Goal: Information Seeking & Learning: Learn about a topic

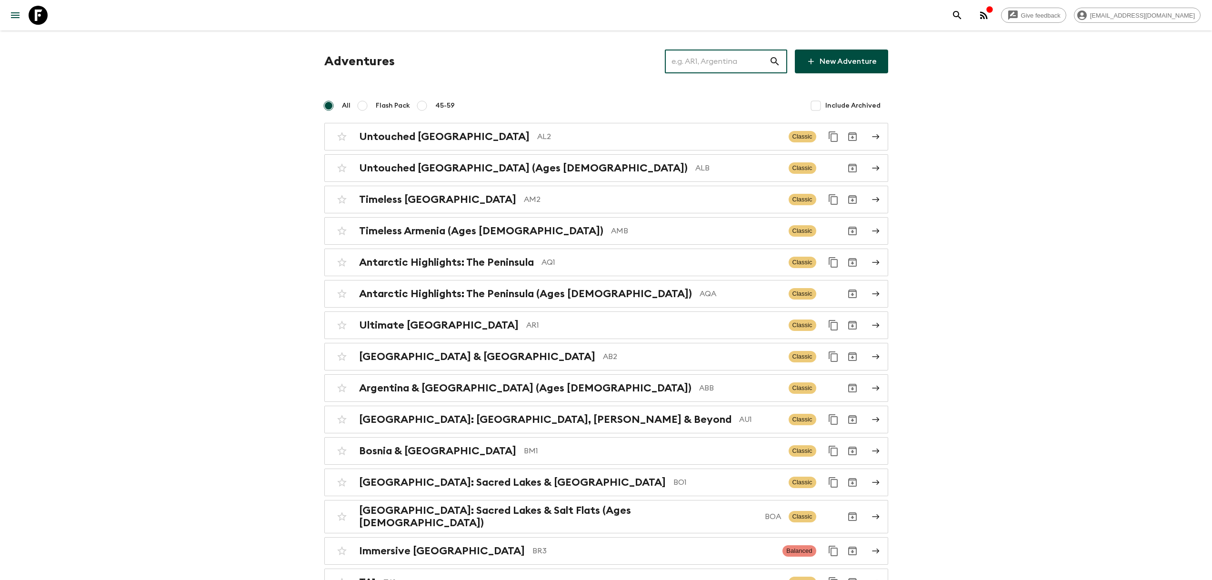
click at [736, 49] on input "text" at bounding box center [717, 61] width 104 height 27
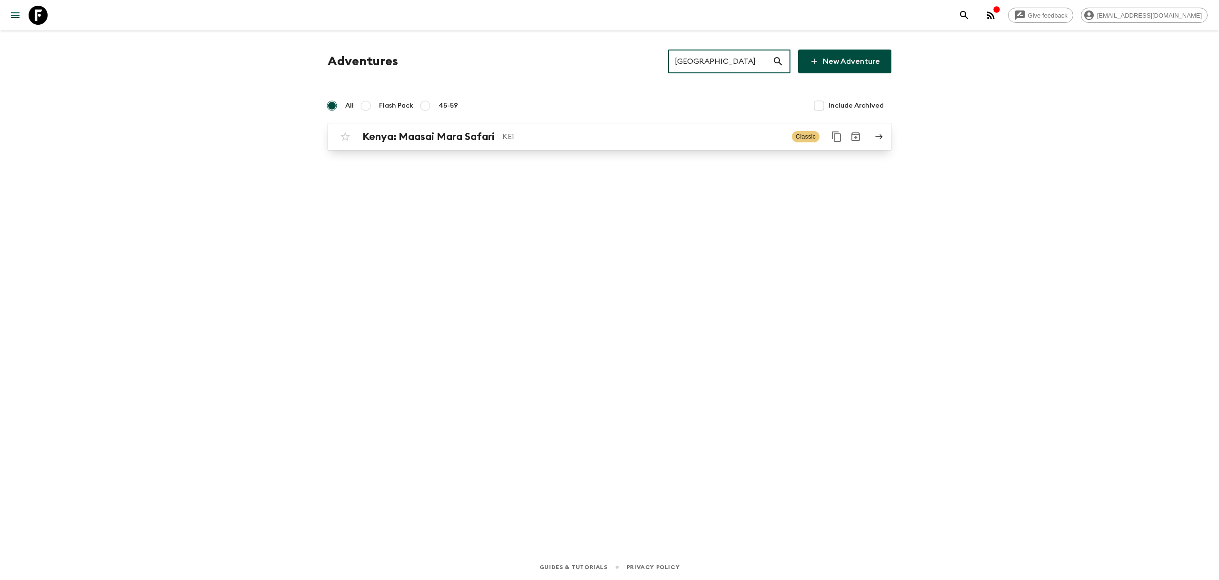
type input "[GEOGRAPHIC_DATA]"
click at [532, 144] on div "[GEOGRAPHIC_DATA]: Maasai Mara Safari KE1 Classic" at bounding box center [591, 136] width 511 height 19
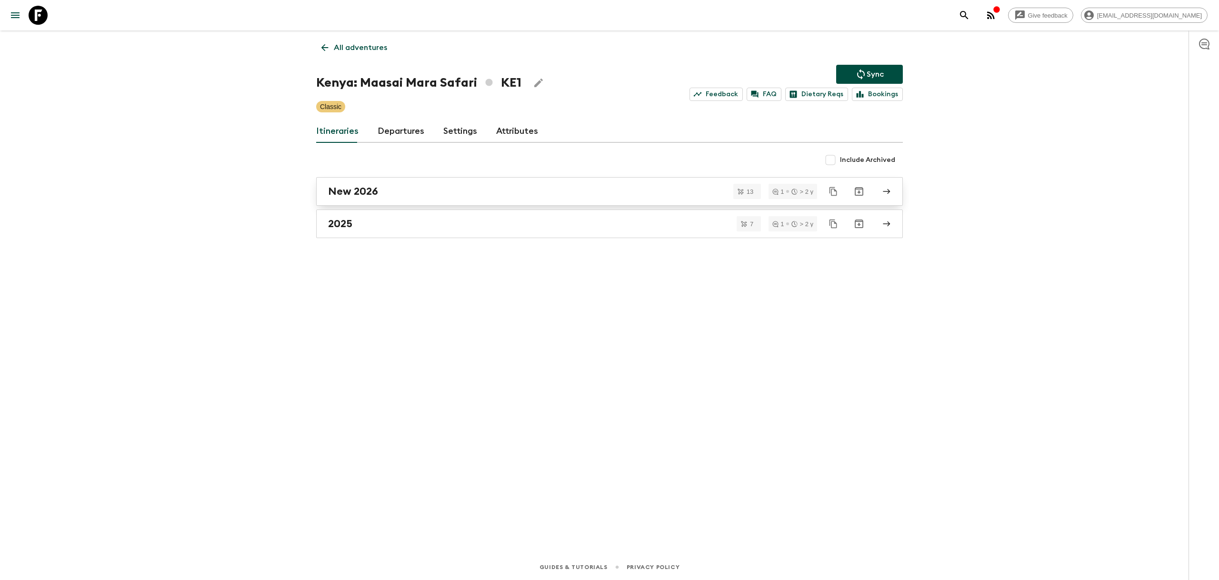
click at [443, 199] on link "New 2026" at bounding box center [609, 191] width 587 height 29
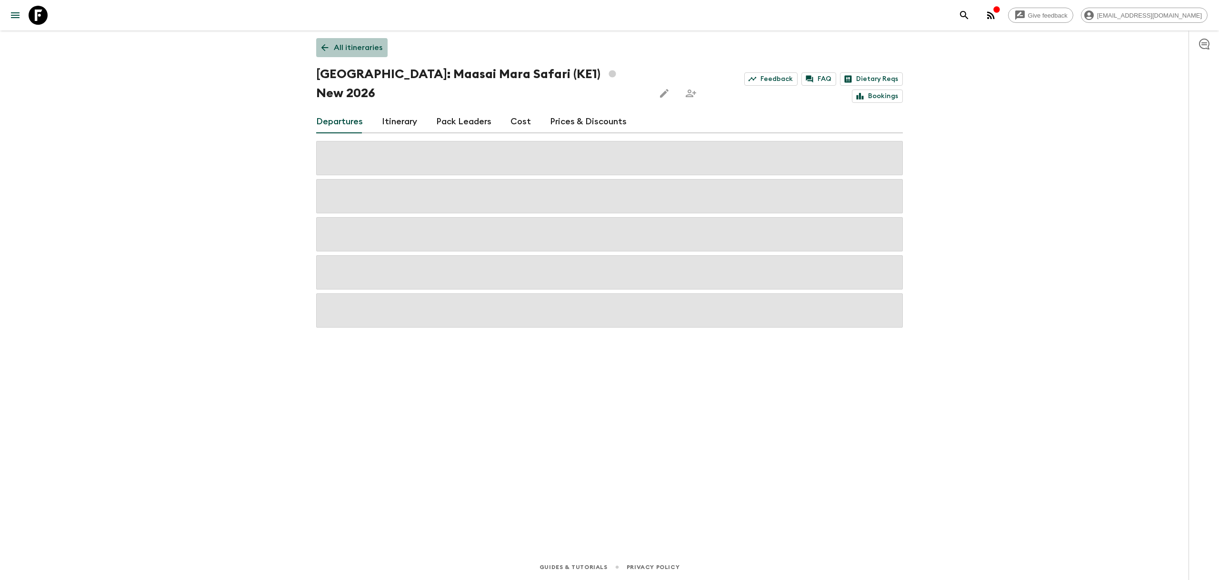
click at [351, 51] on p "All itineraries" at bounding box center [358, 47] width 49 height 11
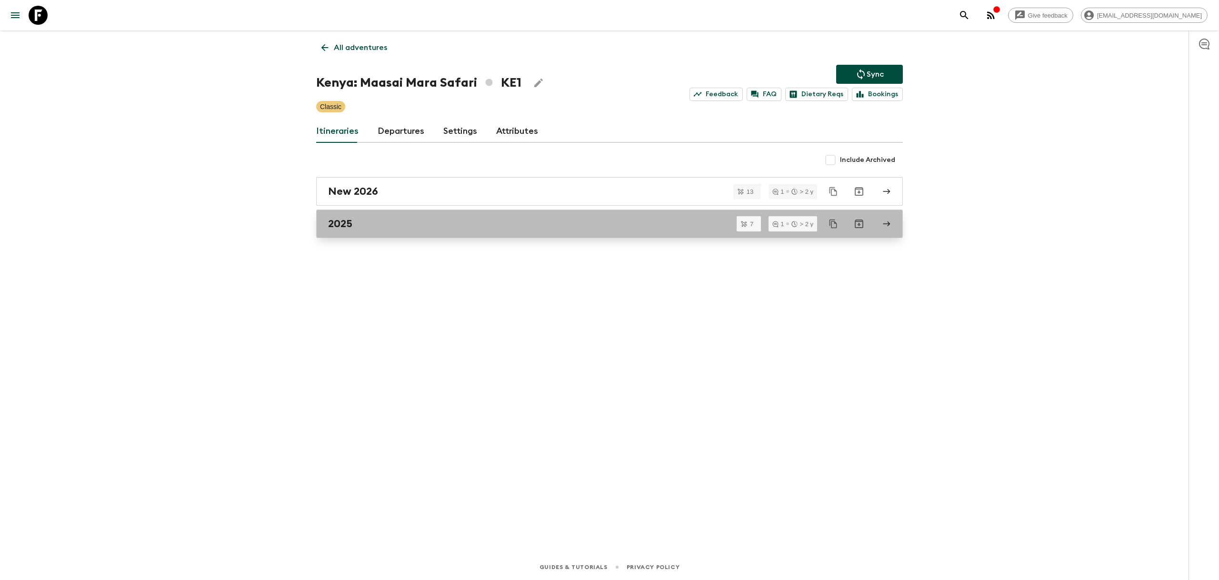
click at [373, 220] on div "2025" at bounding box center [600, 224] width 545 height 12
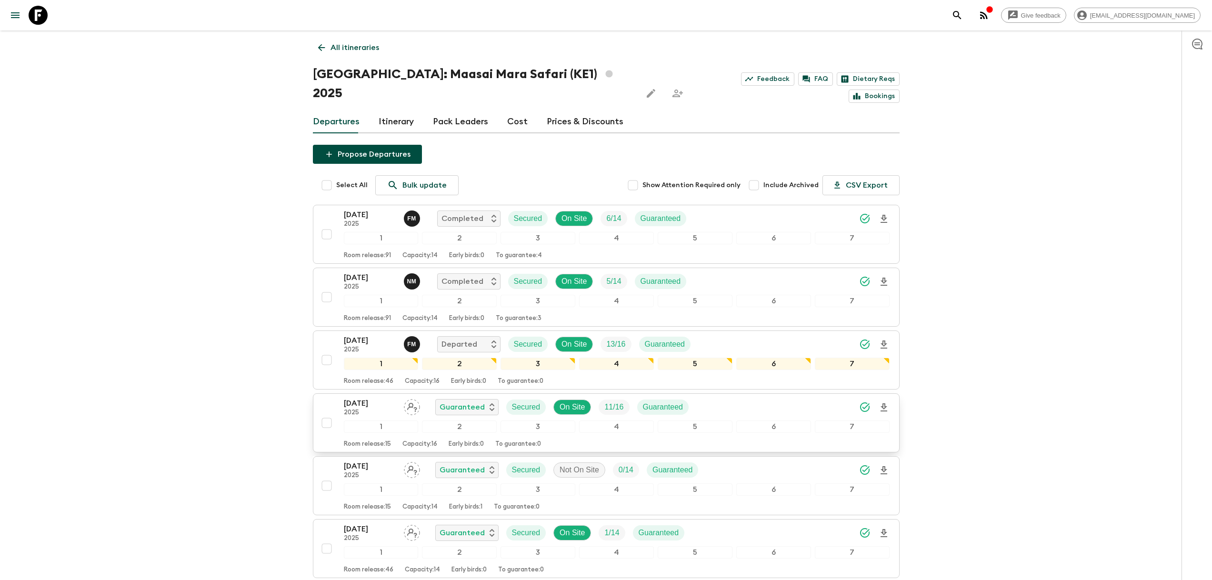
scroll to position [129, 0]
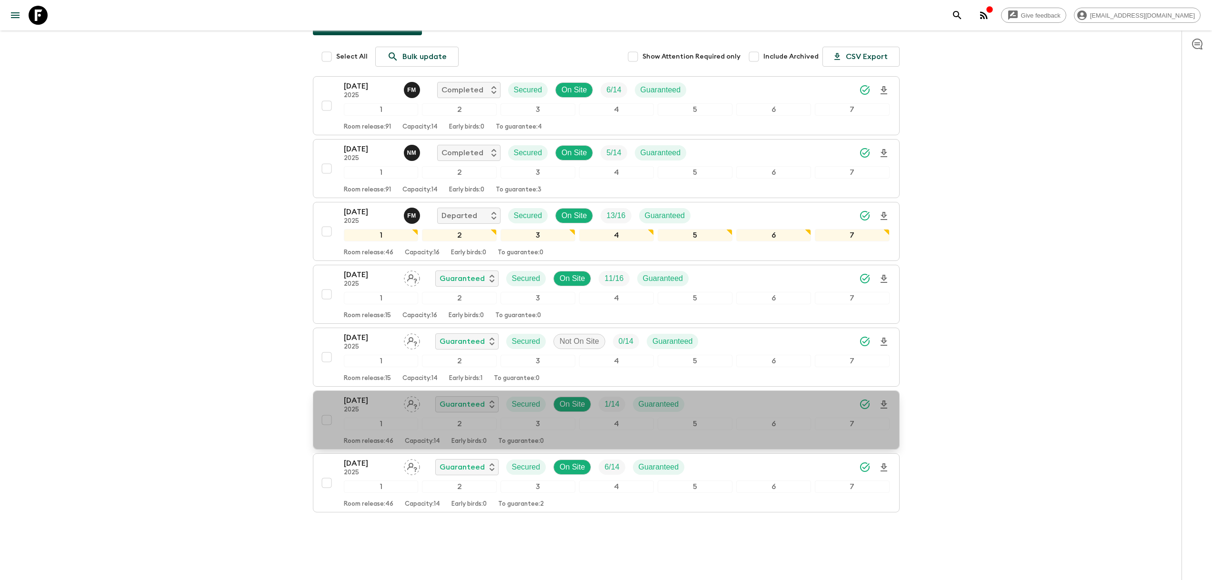
click at [361, 395] on p "[DATE]" at bounding box center [370, 400] width 52 height 11
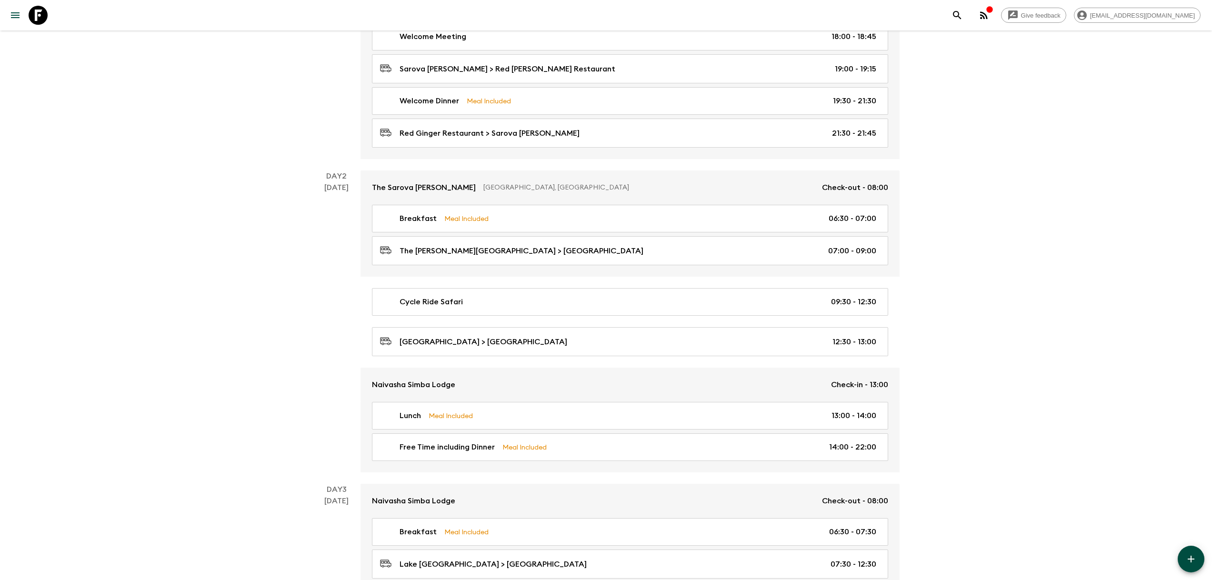
scroll to position [263, 0]
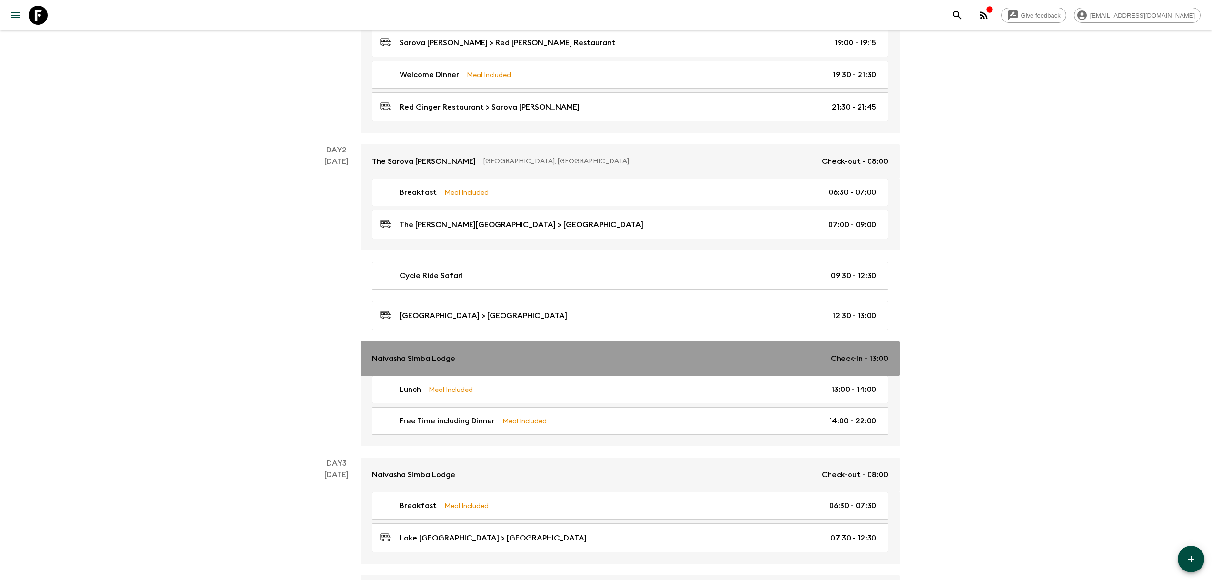
click at [416, 358] on p "Naivasha Simba Lodge" at bounding box center [413, 358] width 83 height 11
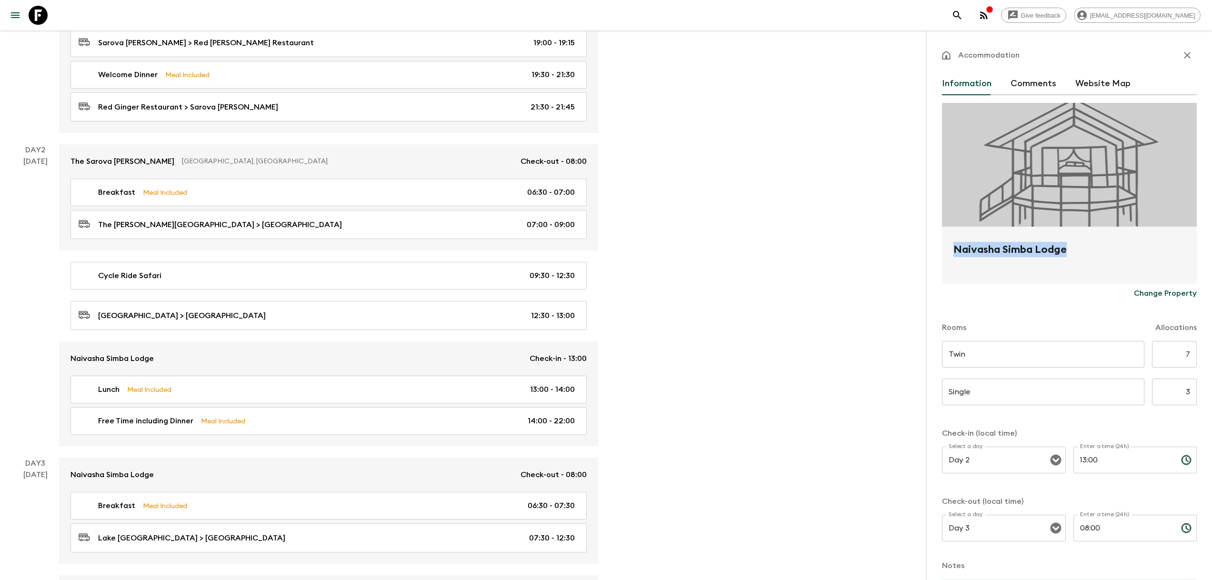
drag, startPoint x: 953, startPoint y: 244, endPoint x: 1084, endPoint y: 248, distance: 131.0
click at [1084, 248] on h2 "Naivasha Simba Lodge" at bounding box center [1069, 257] width 232 height 30
copy h2 "Naivasha Simba Lodge"
click at [1184, 55] on icon "button" at bounding box center [1187, 55] width 7 height 7
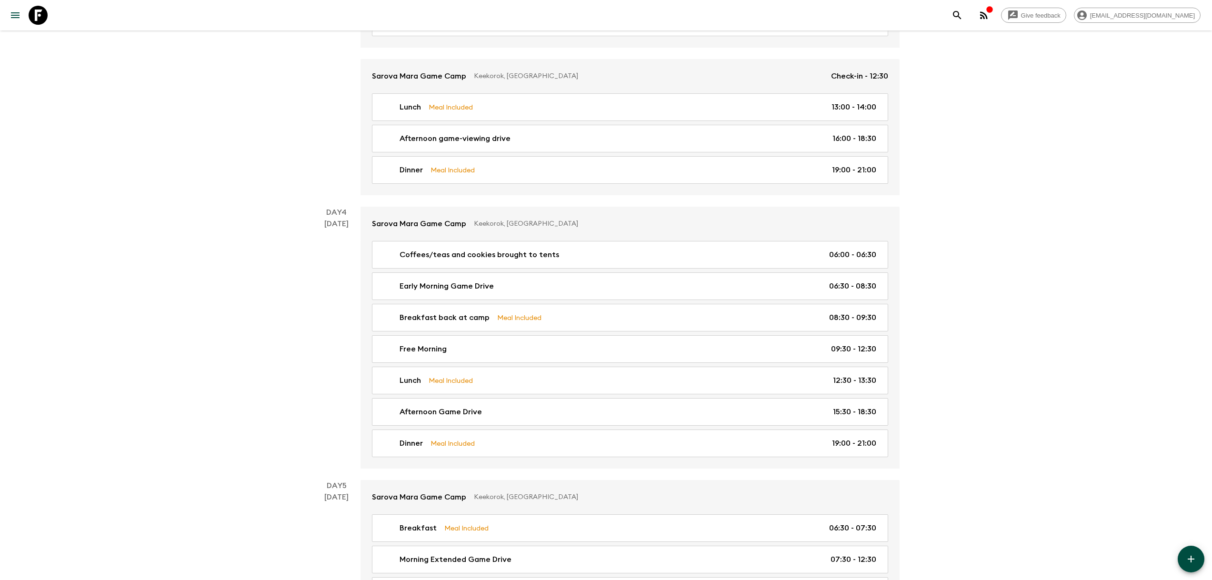
scroll to position [725, 0]
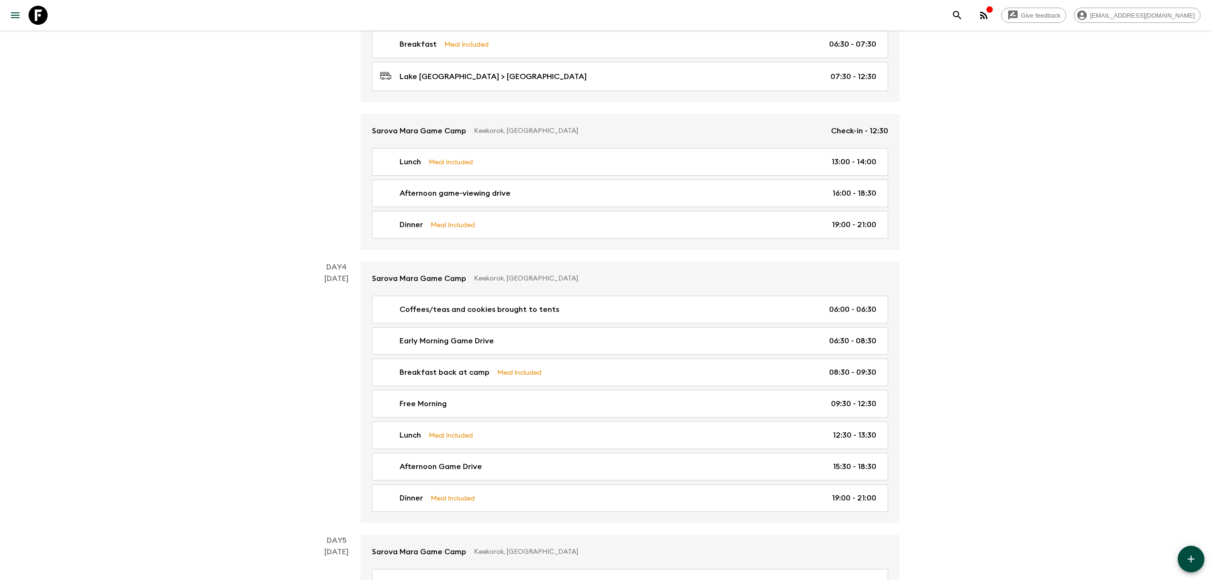
click at [993, 405] on div "Give feedback developers@flashpack.com Kenya: Maasai Mara Safari (KE1) • 2025 D…" at bounding box center [606, 262] width 1212 height 1975
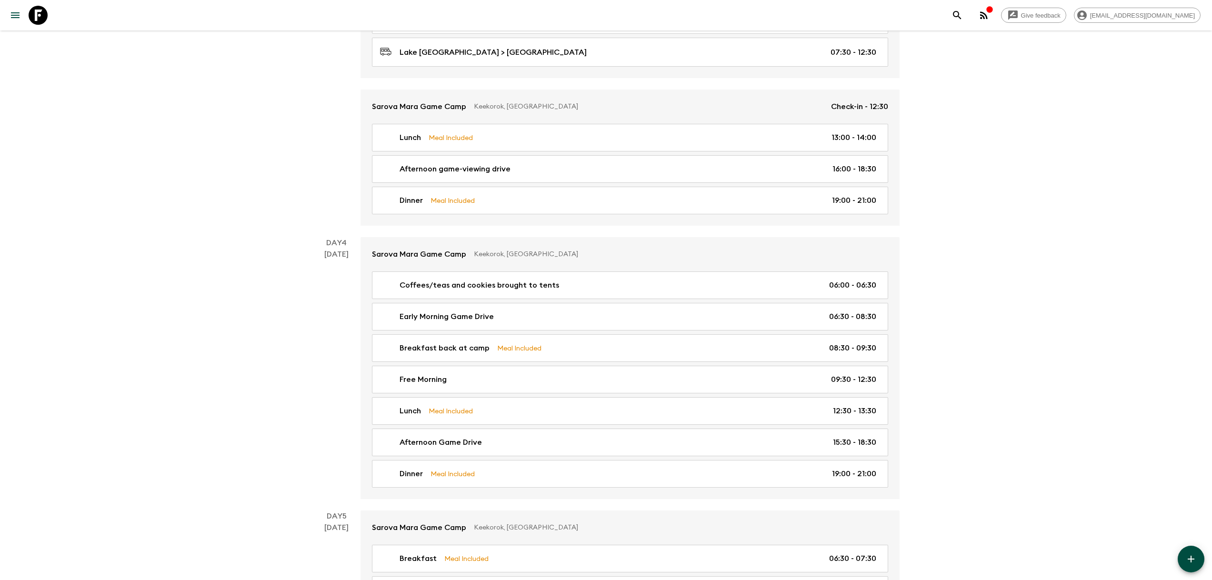
scroll to position [755, 0]
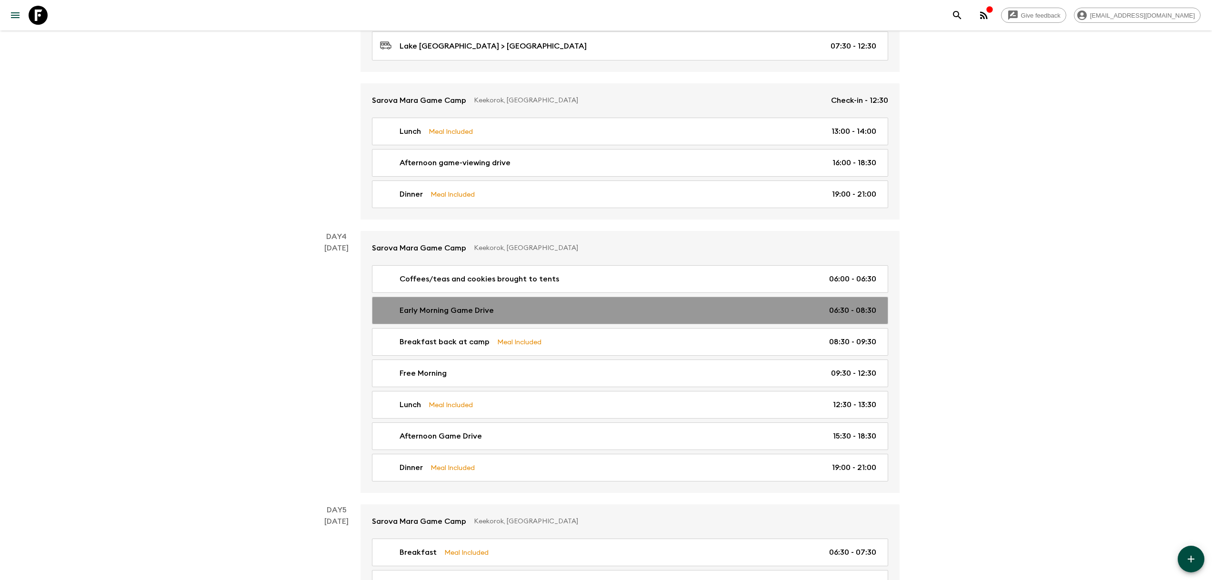
click at [466, 307] on p "Early Morning Game Drive" at bounding box center [447, 310] width 94 height 11
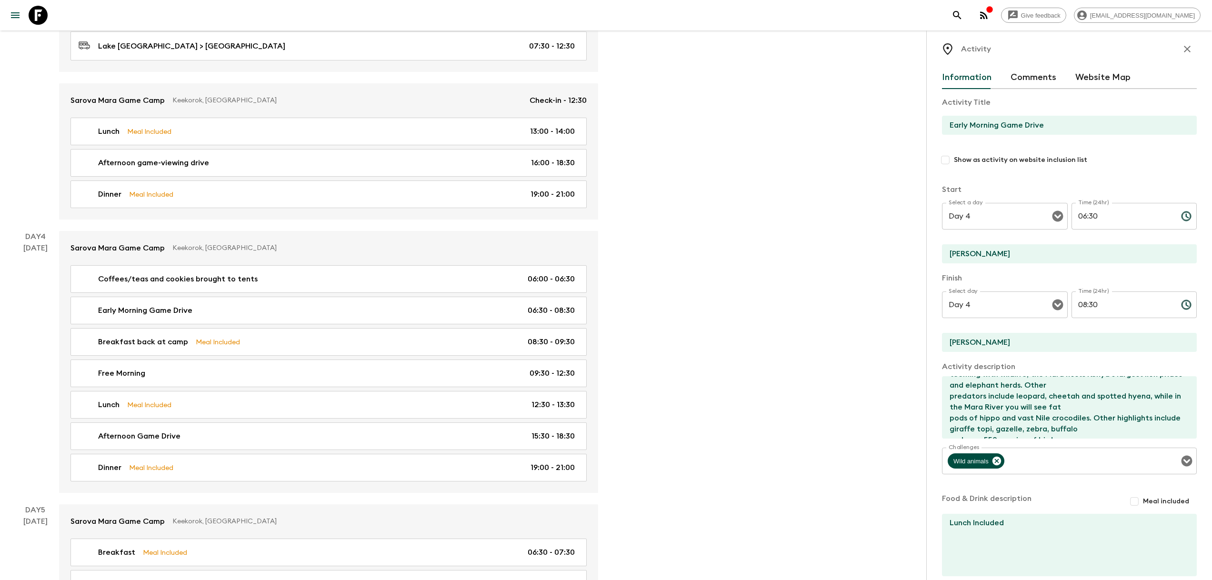
scroll to position [12, 0]
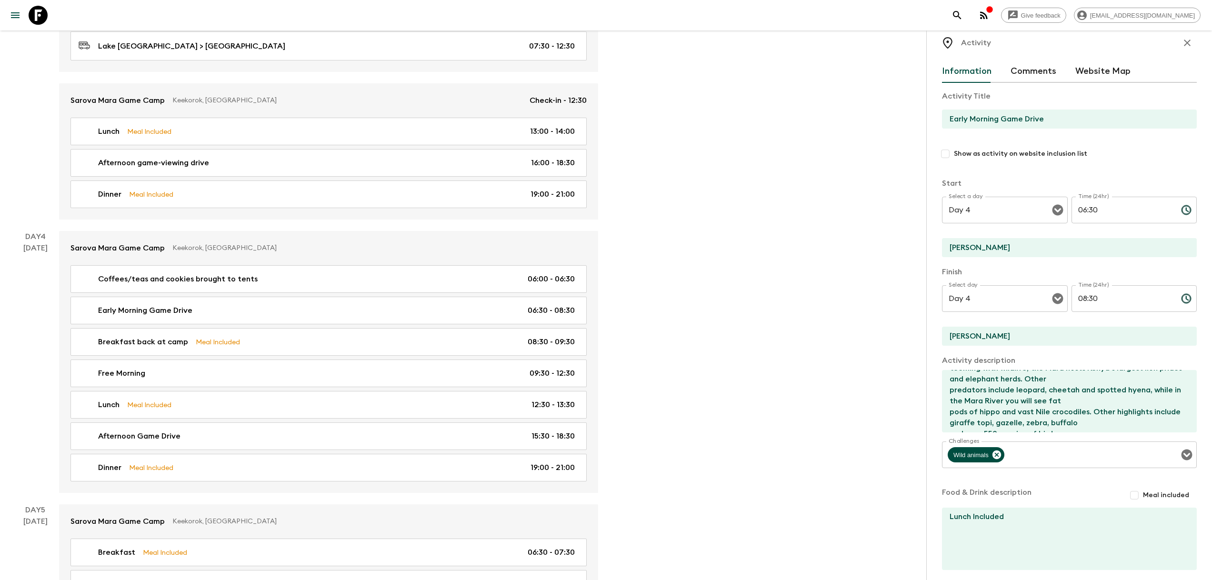
click at [808, 375] on div "Give feedback developers@flashpack.com Kenya: Maasai Mara Safari (KE1) • 2025 D…" at bounding box center [606, 232] width 1212 height 1975
click at [1182, 41] on icon "button" at bounding box center [1187, 42] width 11 height 11
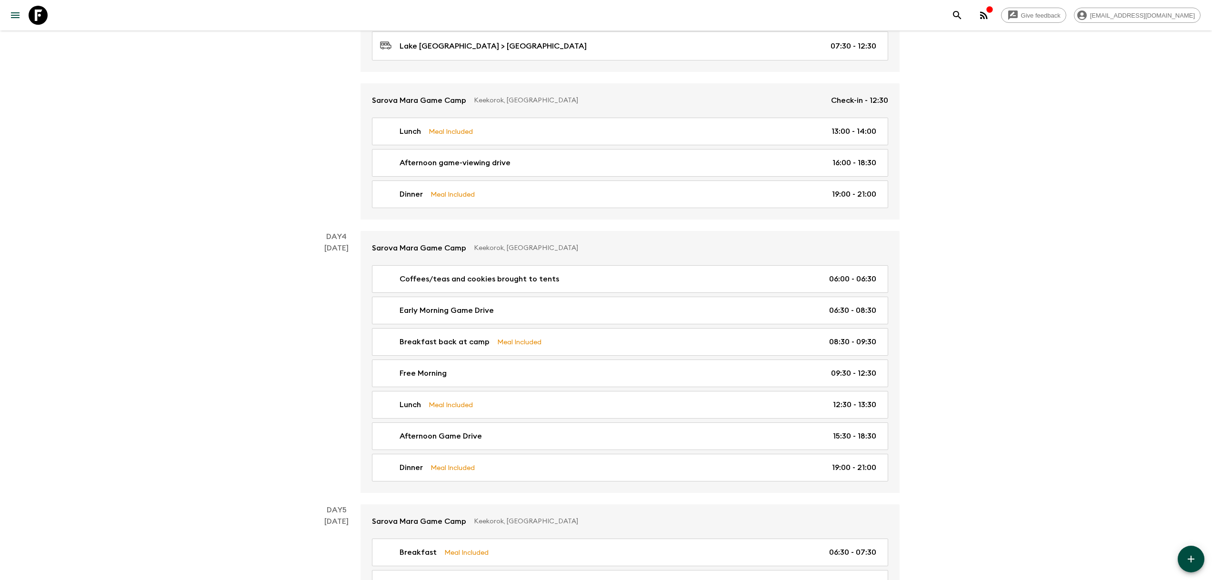
click at [1024, 339] on div "Give feedback developers@flashpack.com Kenya: Maasai Mara Safari (KE1) • 2025 D…" at bounding box center [606, 232] width 1212 height 1975
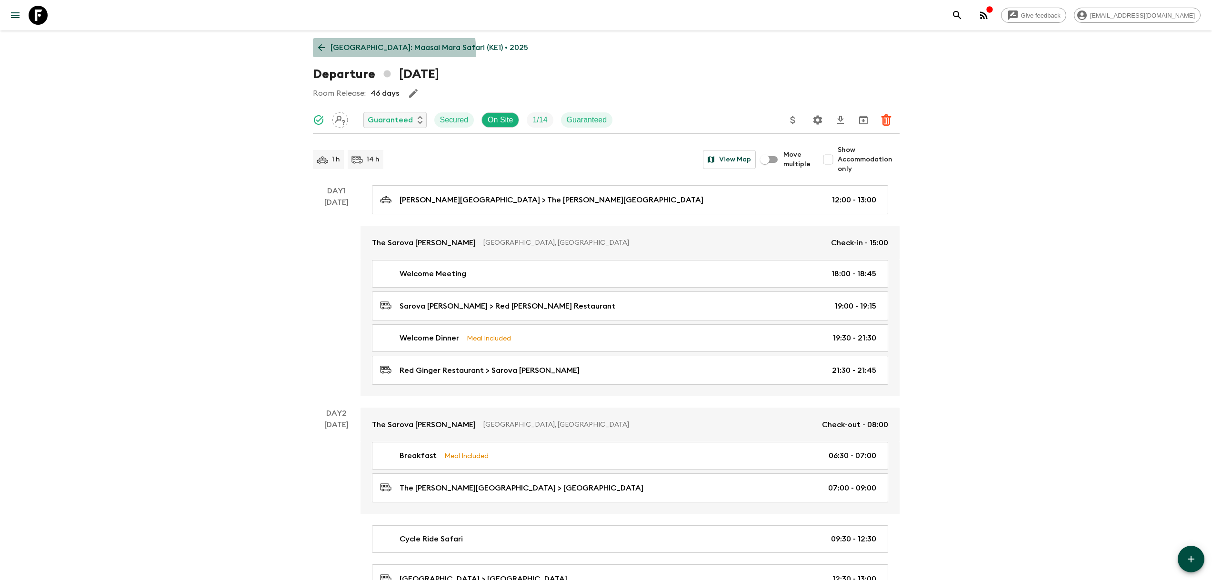
click at [383, 52] on p "Kenya: Maasai Mara Safari (KE1) • 2025" at bounding box center [430, 47] width 198 height 11
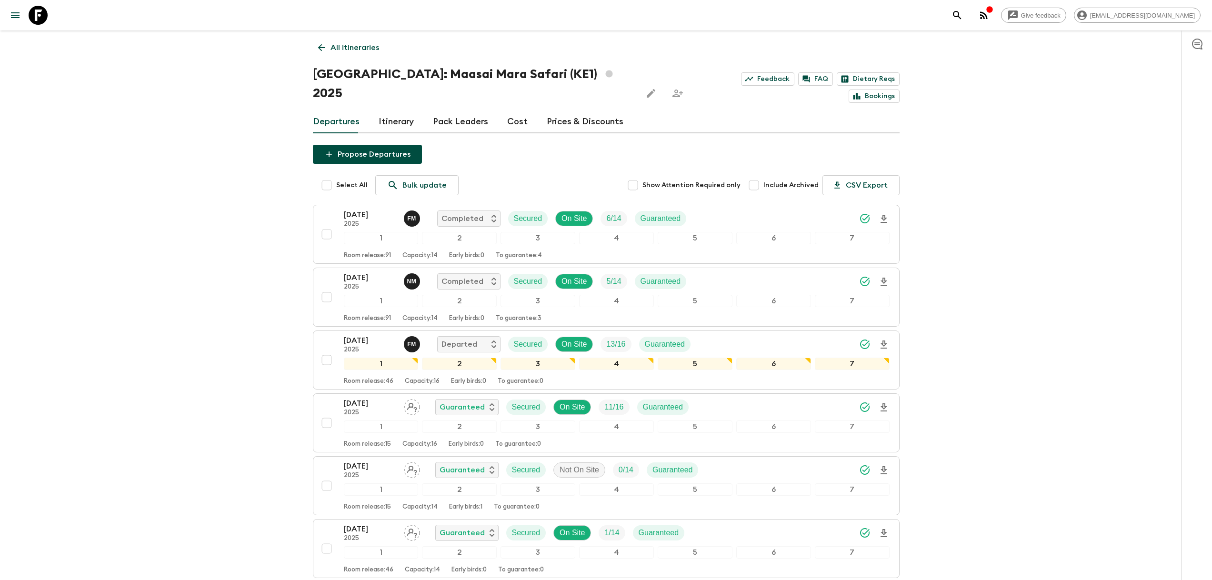
scroll to position [129, 0]
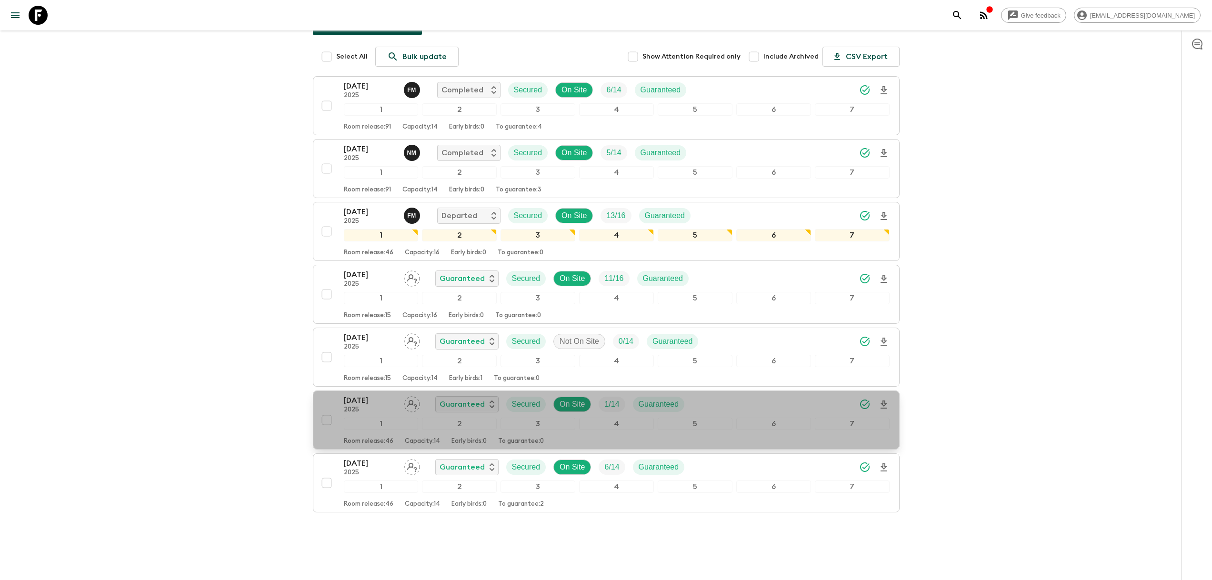
click at [378, 395] on p "[DATE]" at bounding box center [370, 400] width 52 height 11
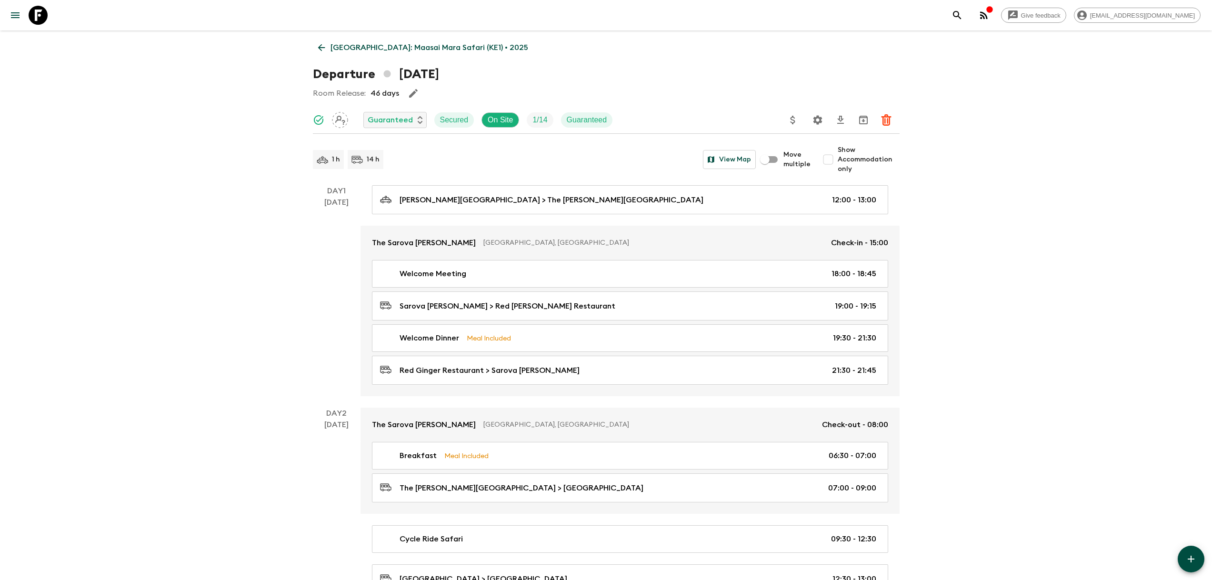
click at [353, 50] on p "Kenya: Maasai Mara Safari (KE1) • 2025" at bounding box center [430, 47] width 198 height 11
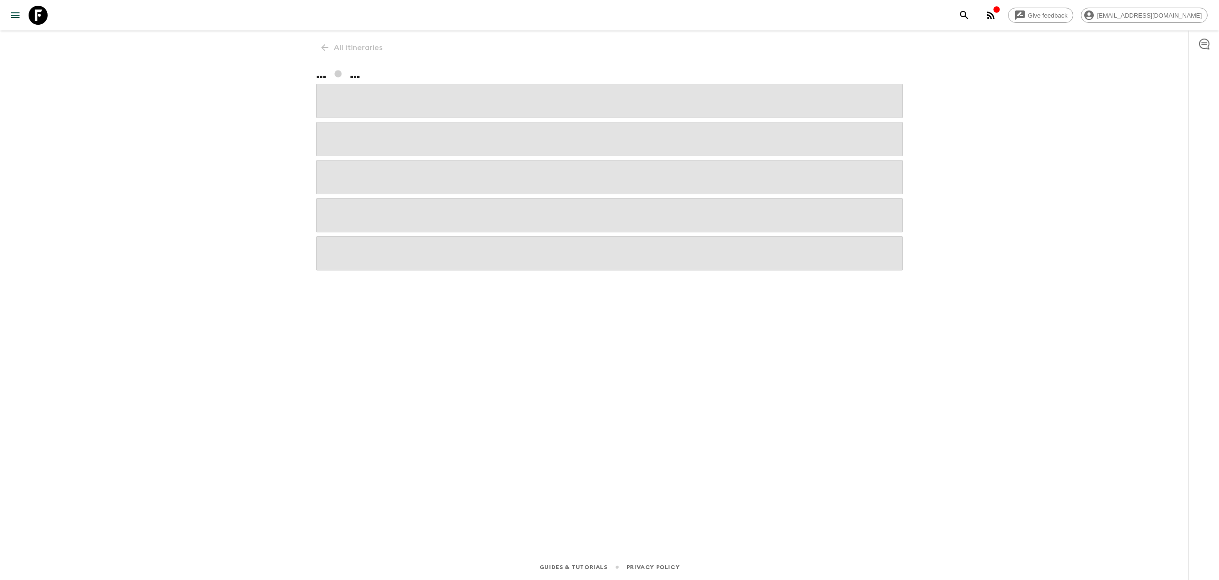
click at [1144, 129] on div "Give feedback developers@flashpack.com All itineraries ... ... Guides & Tutoria…" at bounding box center [609, 290] width 1219 height 580
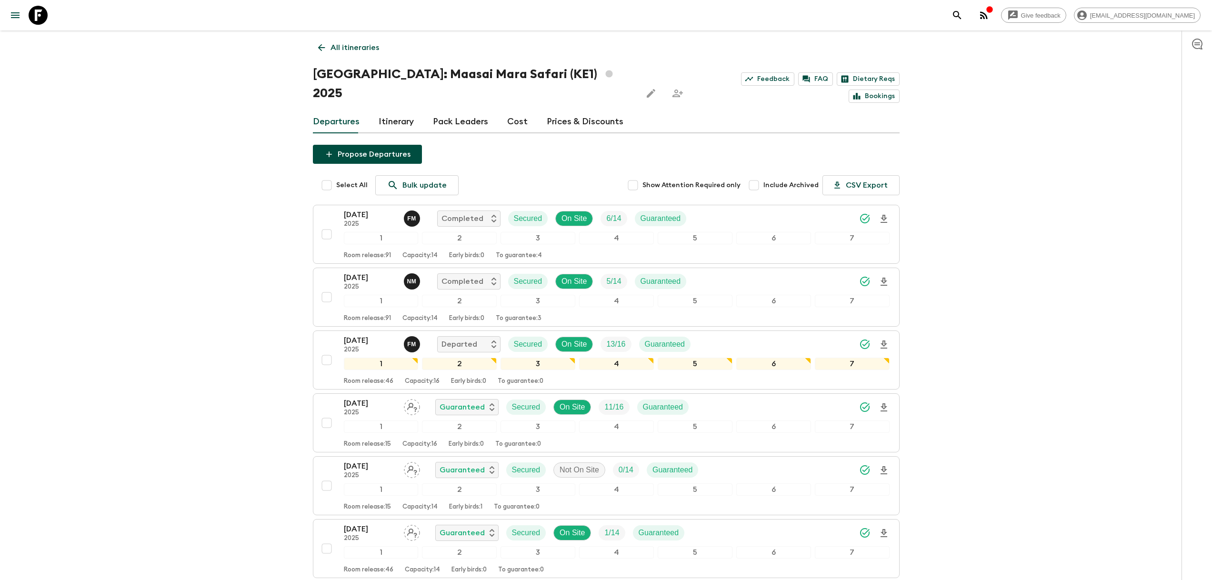
click at [981, 318] on div "Give feedback developers@flashpack.com All itineraries Kenya: Maasai Mara Safar…" at bounding box center [606, 364] width 1212 height 728
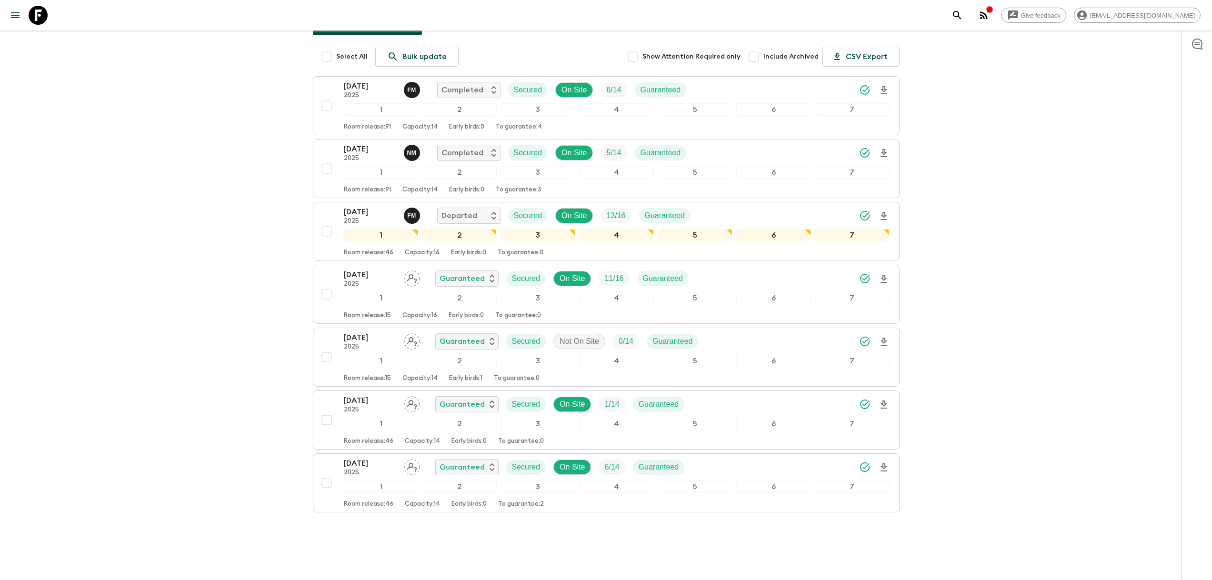
click at [1032, 441] on div "Give feedback developers@flashpack.com All itineraries Kenya: Maasai Mara Safar…" at bounding box center [606, 235] width 1212 height 728
click at [1053, 301] on div "Give feedback developers@flashpack.com All itineraries Kenya: Maasai Mara Safar…" at bounding box center [606, 235] width 1212 height 728
click at [377, 332] on p "[DATE]" at bounding box center [370, 337] width 52 height 11
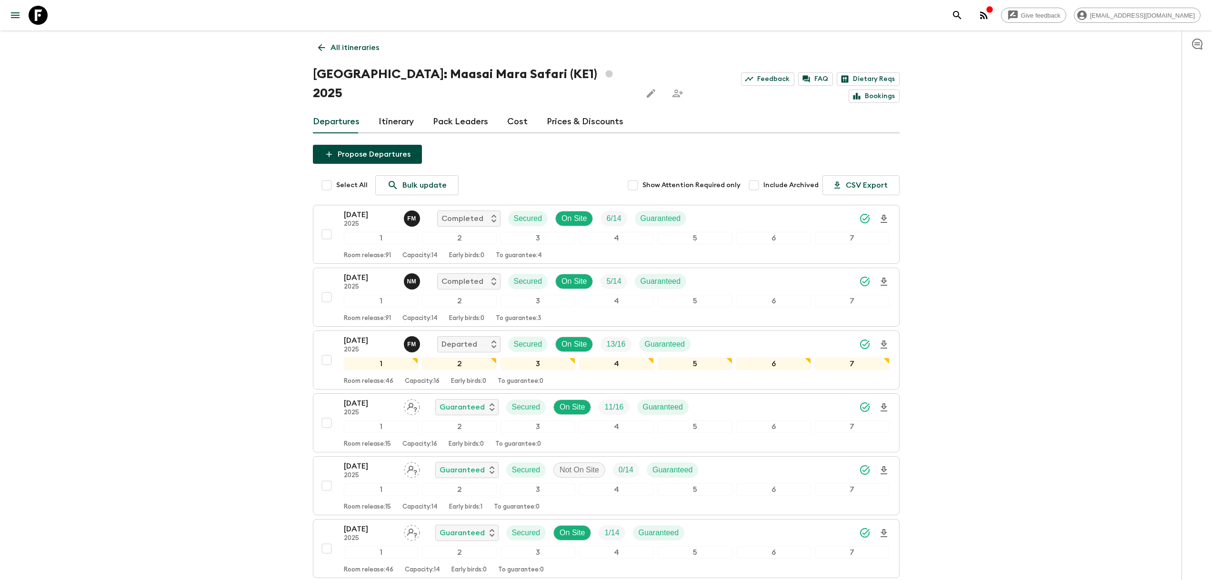
scroll to position [129, 0]
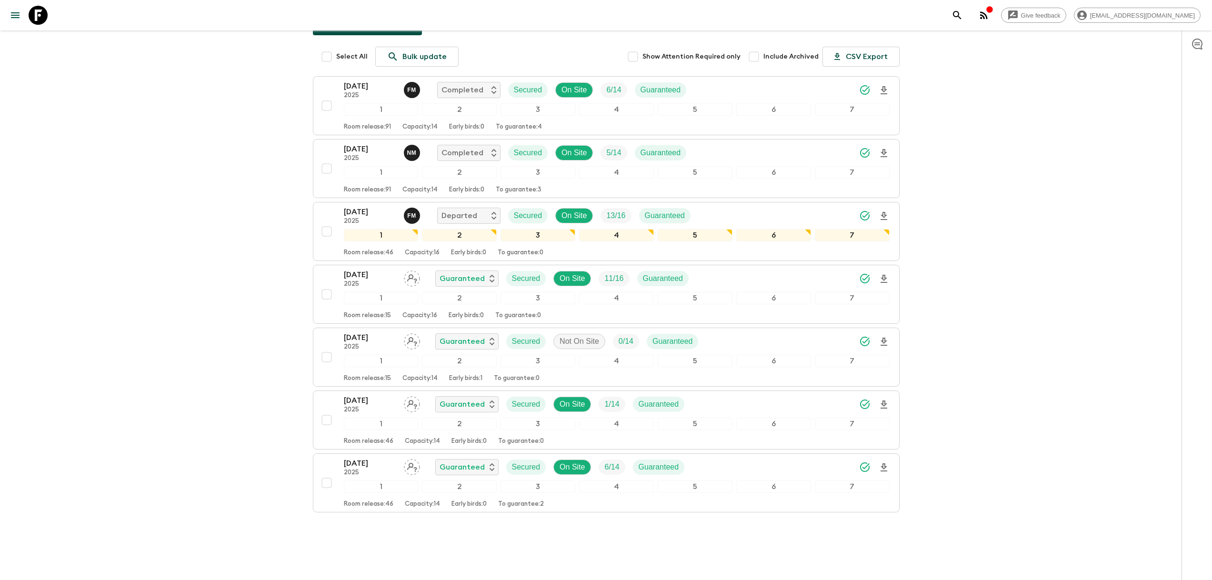
click at [1046, 403] on div "Give feedback developers@flashpack.com All itineraries Kenya: Maasai Mara Safar…" at bounding box center [606, 235] width 1212 height 728
drag, startPoint x: 1047, startPoint y: 383, endPoint x: 1049, endPoint y: 389, distance: 5.9
click at [1047, 386] on div "Give feedback developers@flashpack.com All itineraries Kenya: Maasai Mara Safar…" at bounding box center [606, 235] width 1212 height 728
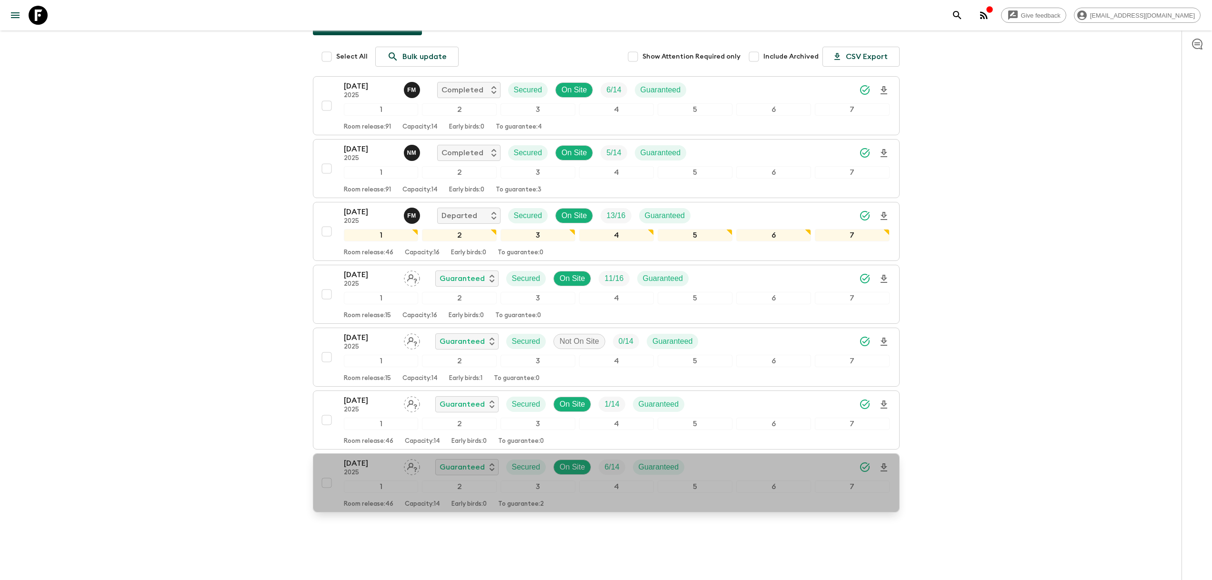
click at [371, 458] on p "[DATE]" at bounding box center [370, 463] width 52 height 11
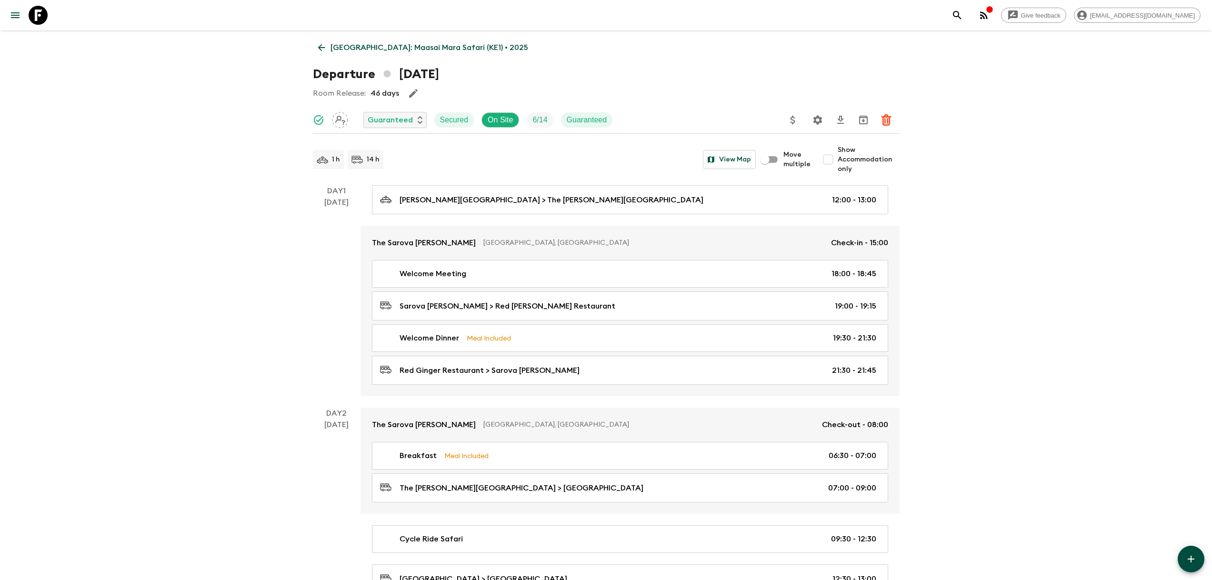
click at [339, 49] on p "Kenya: Maasai Mara Safari (KE1) • 2025" at bounding box center [430, 47] width 198 height 11
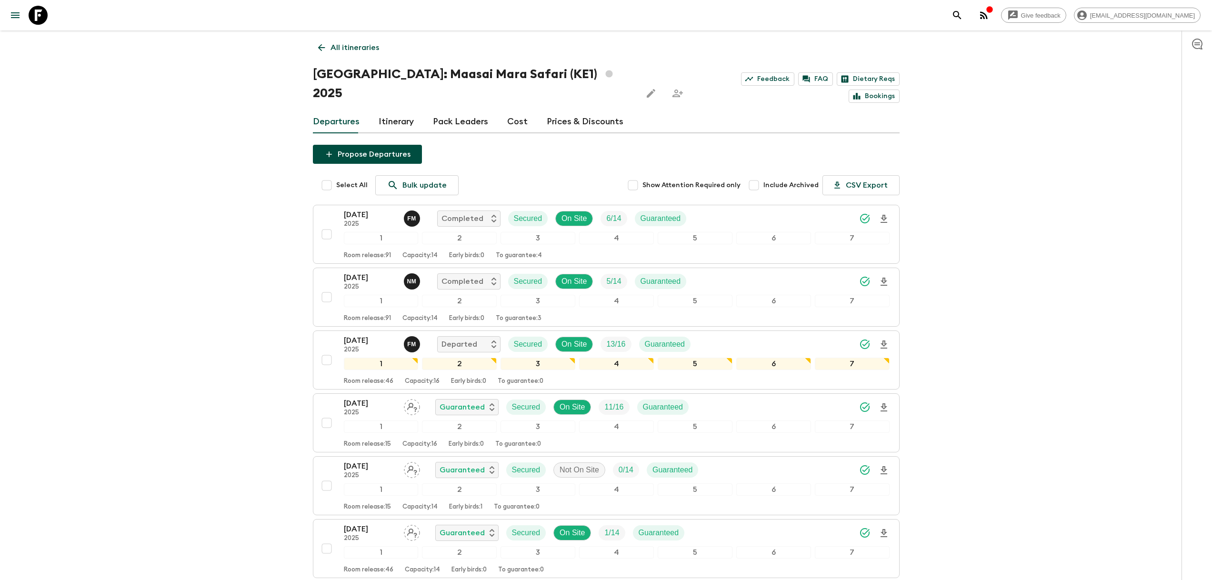
click at [442, 110] on link "Pack Leaders" at bounding box center [460, 121] width 55 height 23
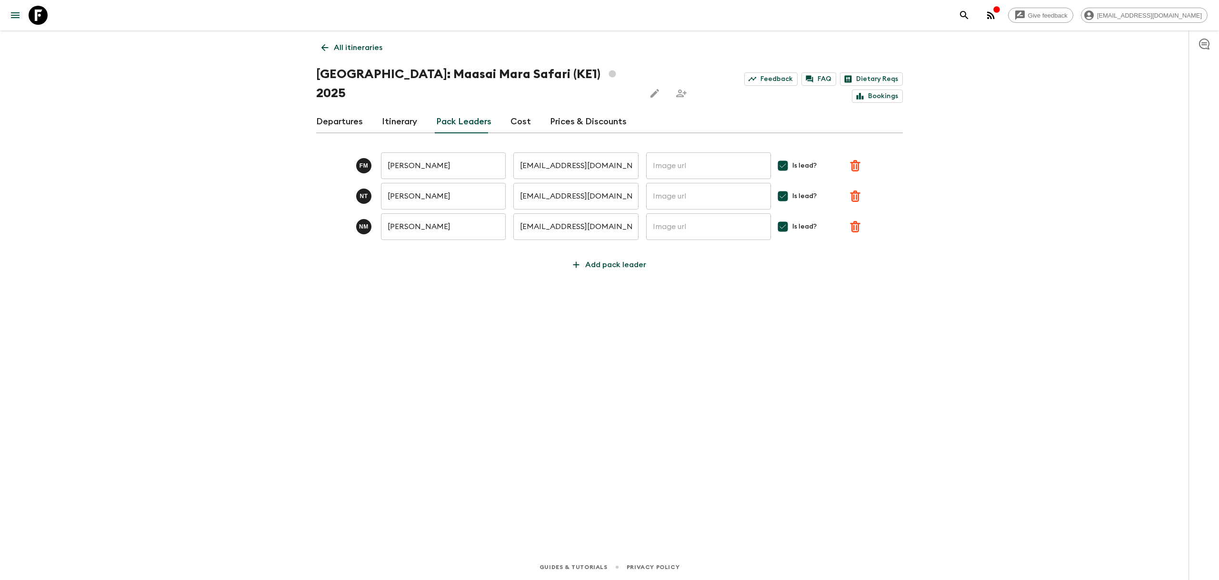
click at [462, 303] on div "All itineraries Kenya: Maasai Mara Safari (KE1) 2025 Feedback FAQ Dietary Reqs …" at bounding box center [610, 278] width 610 height 497
click at [354, 110] on link "Departures" at bounding box center [339, 121] width 47 height 23
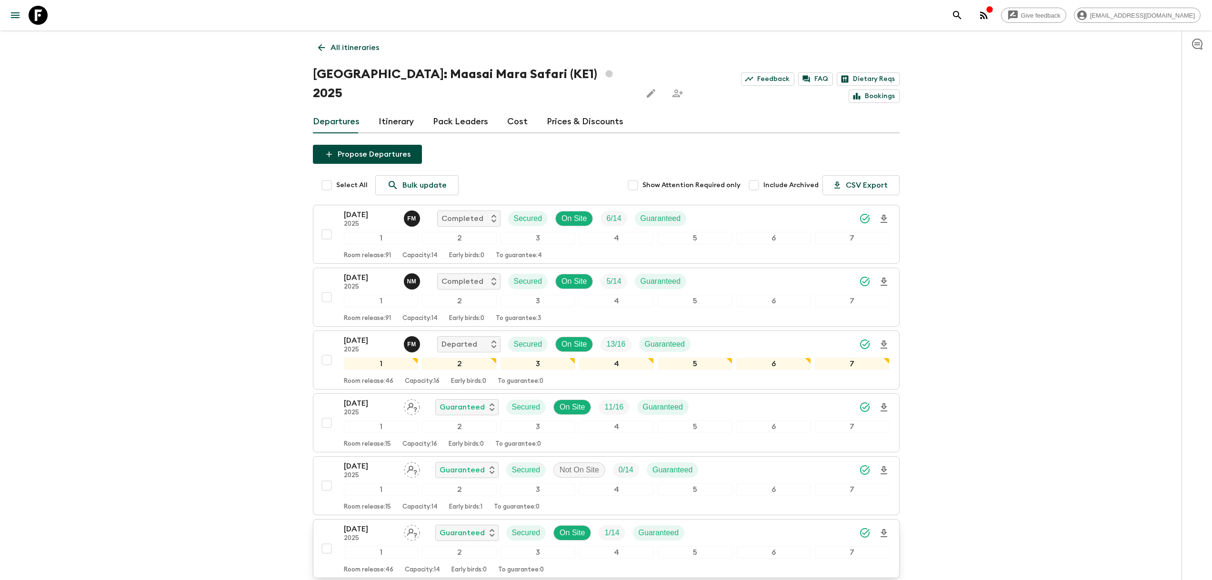
scroll to position [129, 0]
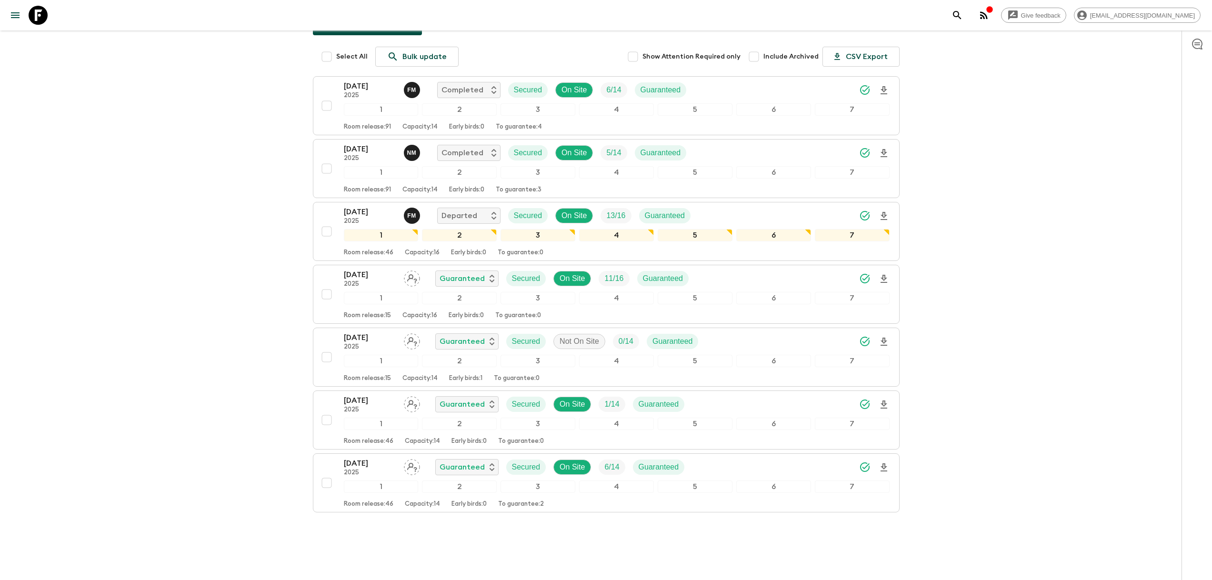
click at [409, 520] on div "All itineraries Kenya: Maasai Mara Safari (KE1) 2025 Feedback FAQ Dietary Reqs …" at bounding box center [606, 224] width 610 height 645
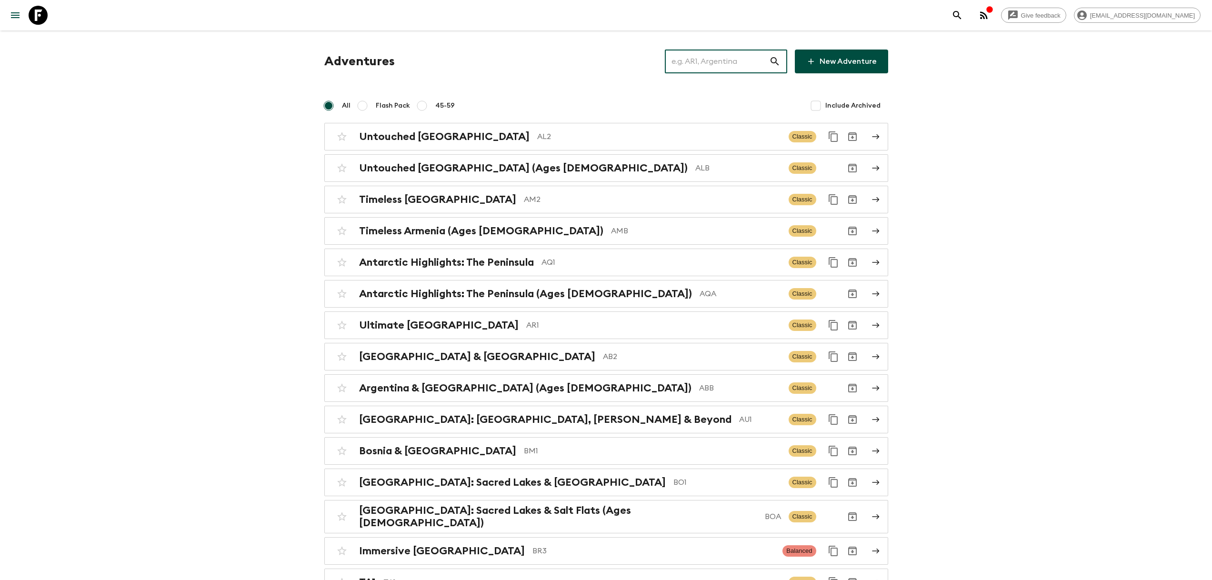
click at [713, 51] on input "text" at bounding box center [717, 61] width 104 height 27
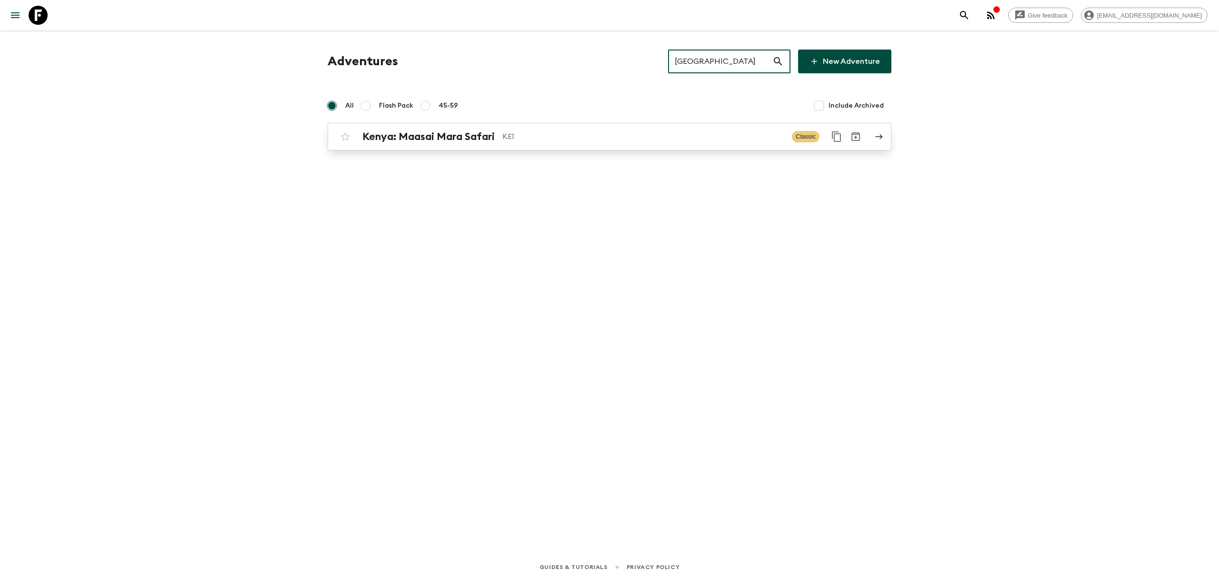
type input "[GEOGRAPHIC_DATA]"
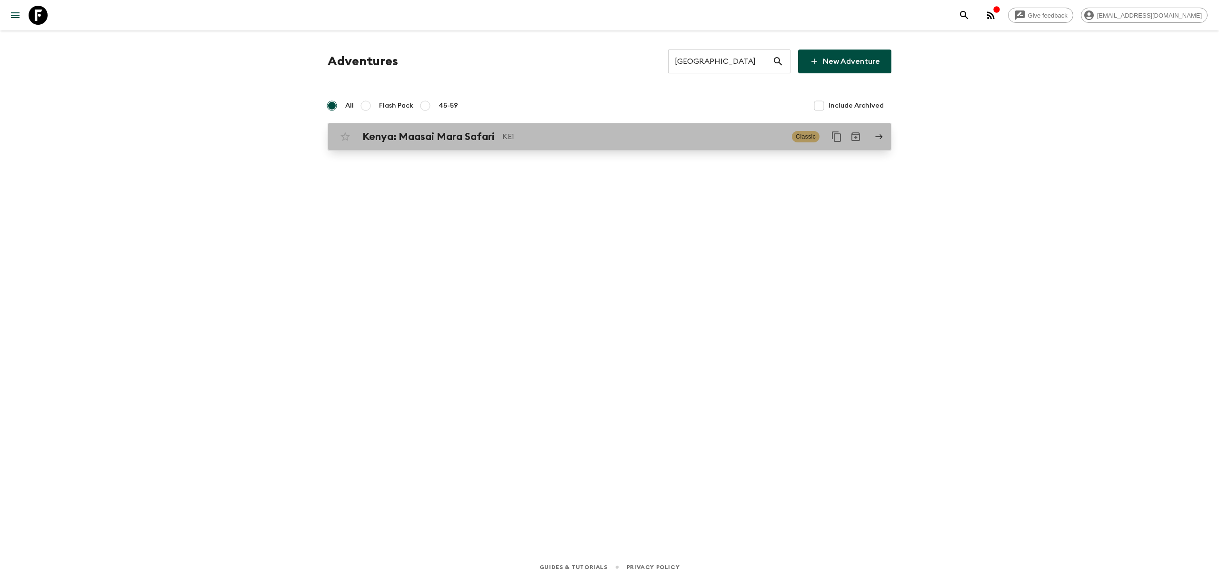
click at [547, 145] on div "[GEOGRAPHIC_DATA]: Maasai Mara Safari KE1 Classic" at bounding box center [591, 136] width 511 height 19
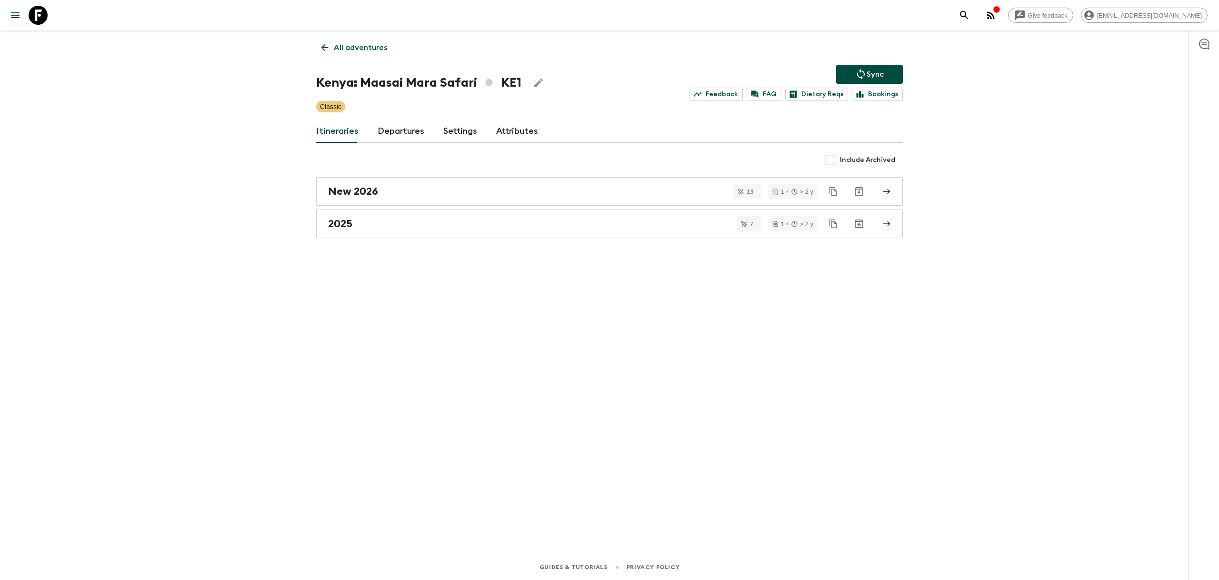
click at [413, 132] on link "Departures" at bounding box center [401, 131] width 47 height 23
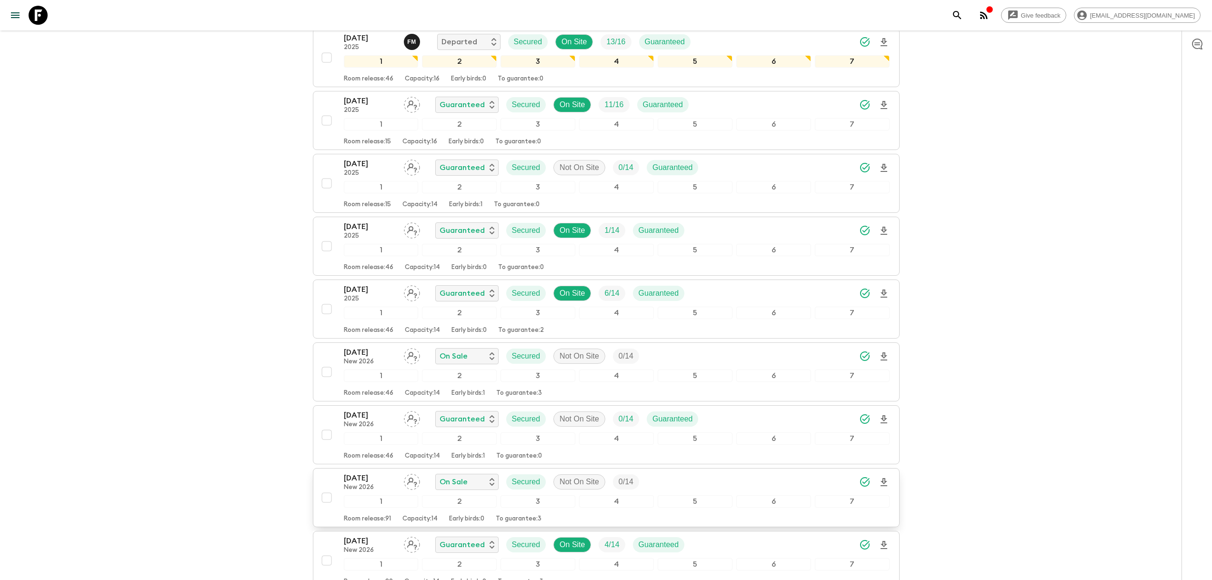
scroll to position [1500, 0]
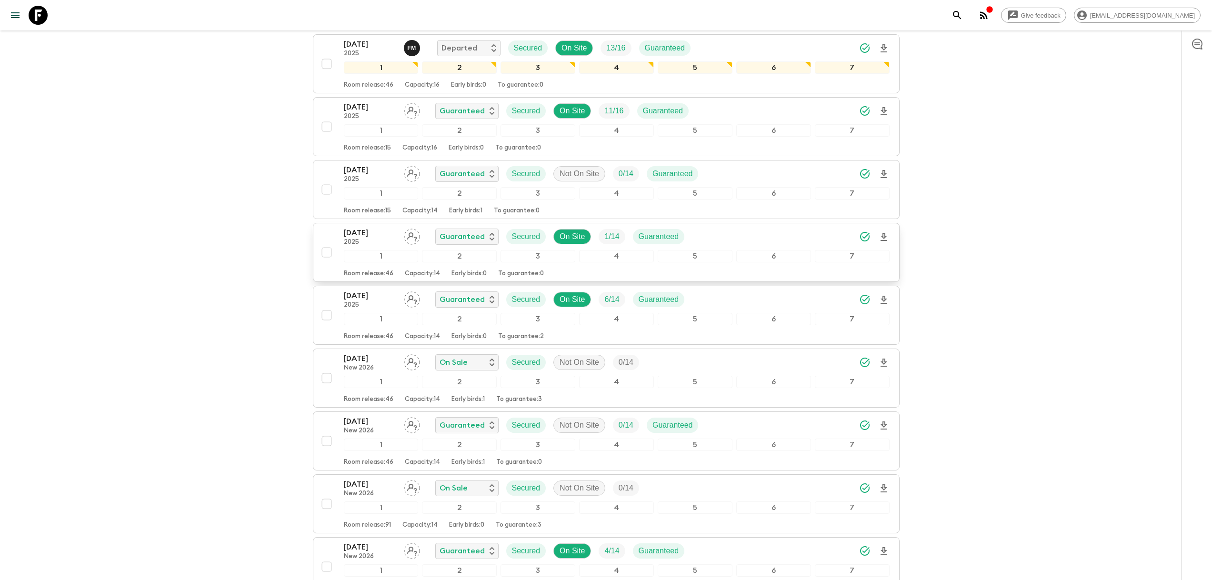
click at [377, 238] on p "[DATE]" at bounding box center [370, 232] width 52 height 11
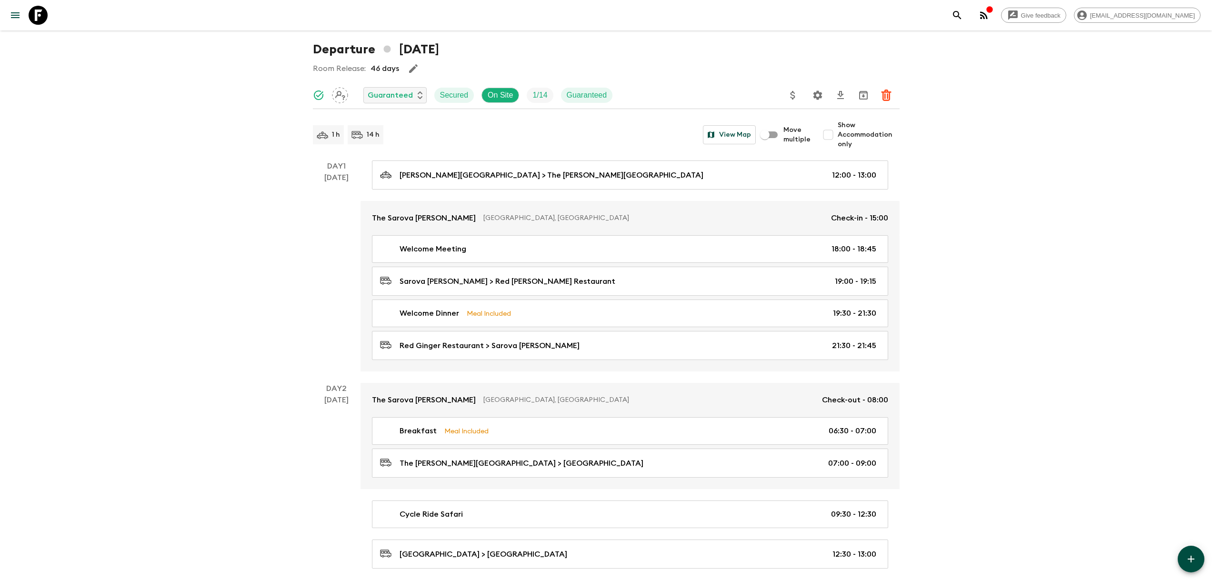
scroll to position [113, 0]
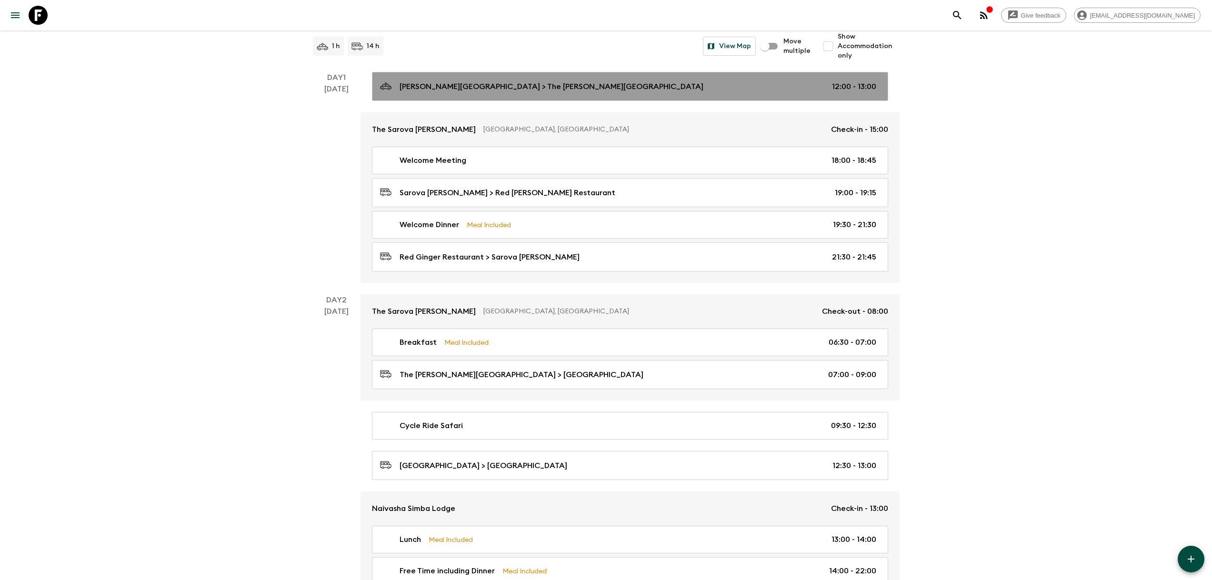
click at [543, 86] on p "[PERSON_NAME][GEOGRAPHIC_DATA] > The [PERSON_NAME][GEOGRAPHIC_DATA]" at bounding box center [552, 86] width 304 height 11
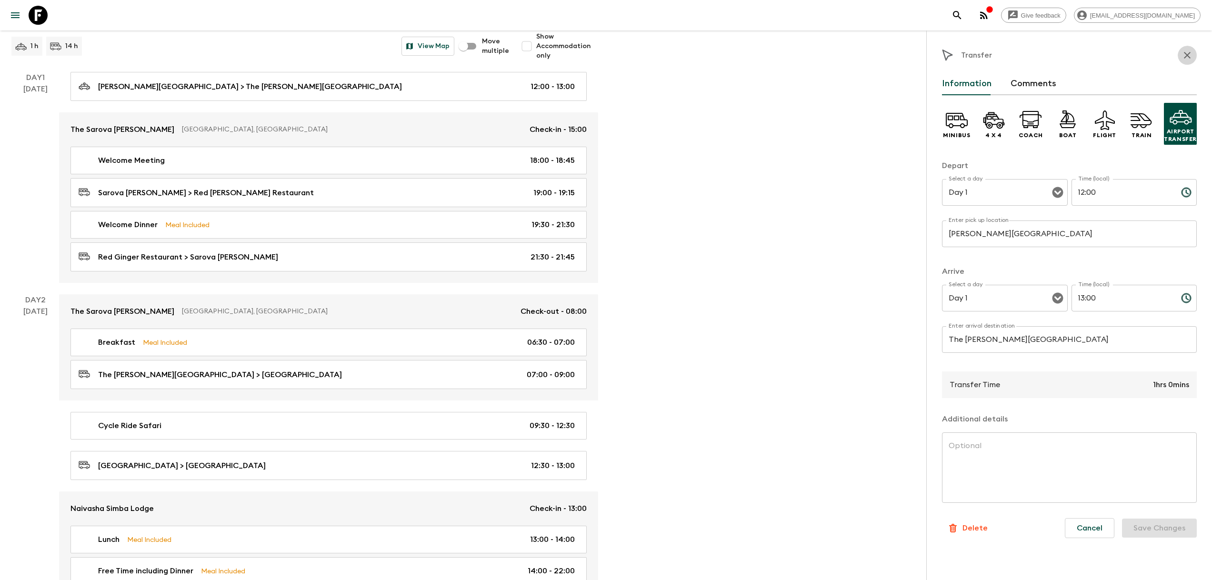
click at [1188, 56] on icon "button" at bounding box center [1187, 55] width 7 height 7
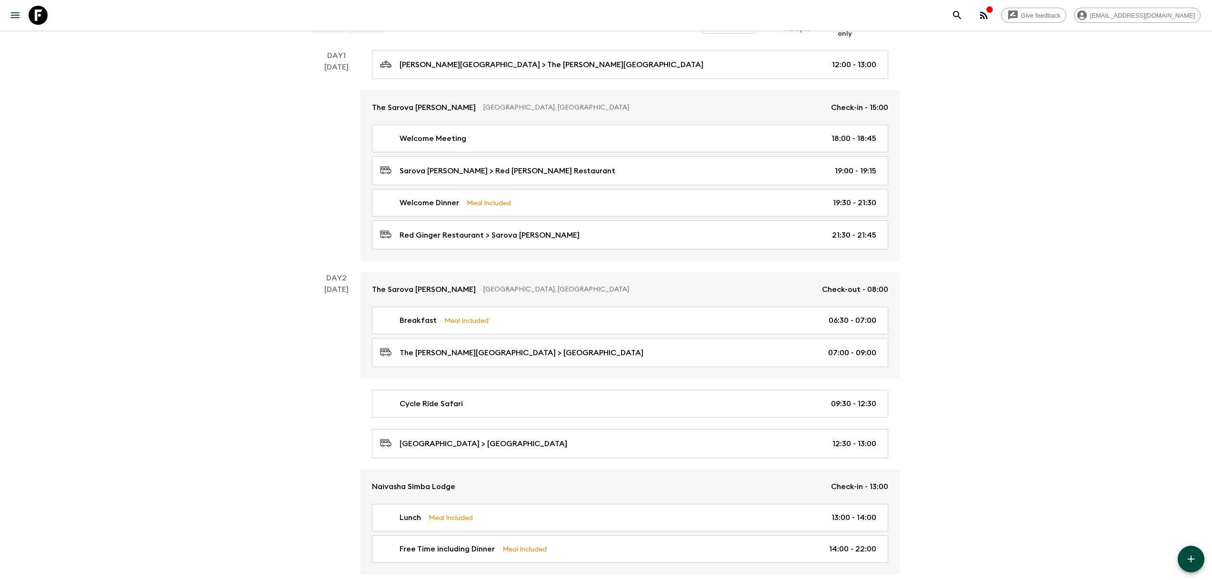
scroll to position [173, 0]
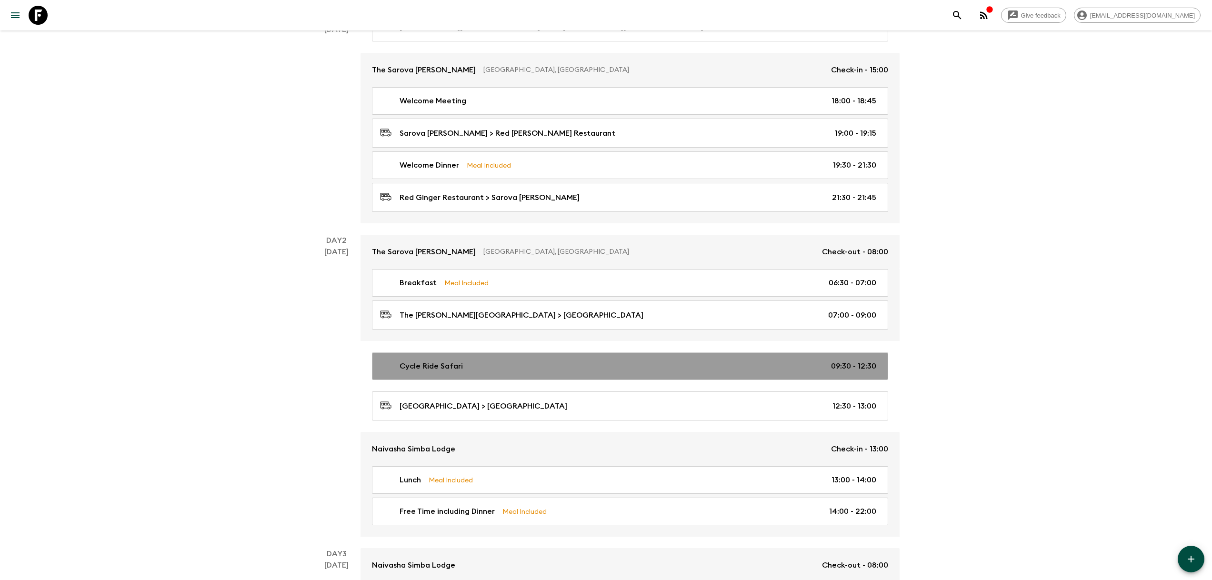
click at [531, 371] on link "Cycle Ride Safari 09:30 - 12:30" at bounding box center [630, 366] width 516 height 28
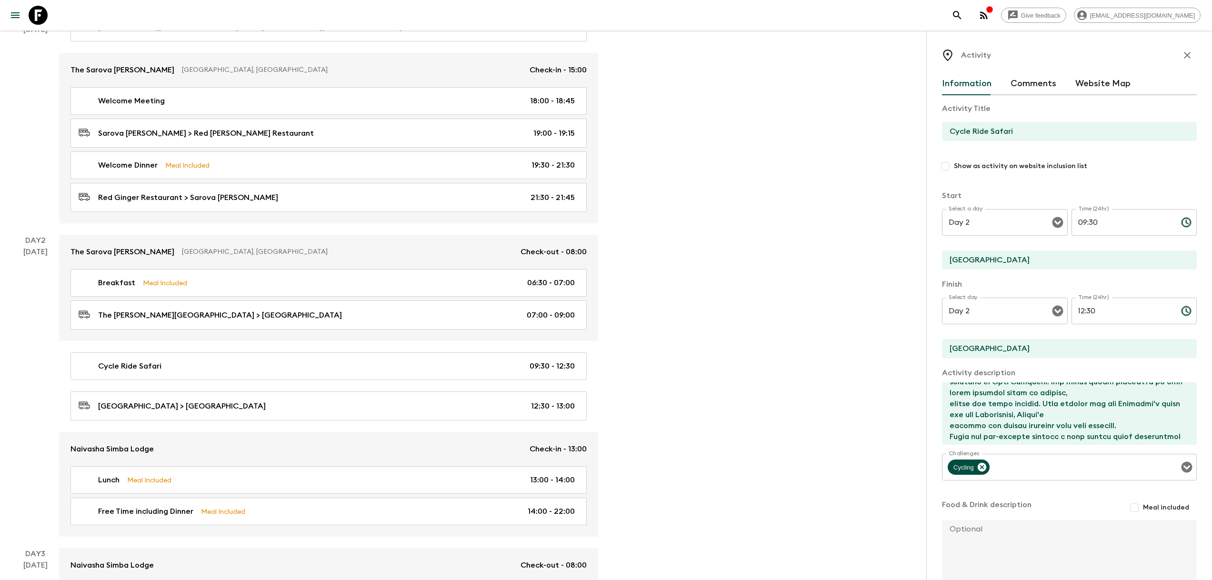
scroll to position [230, 0]
click at [1182, 50] on icon "button" at bounding box center [1187, 55] width 11 height 11
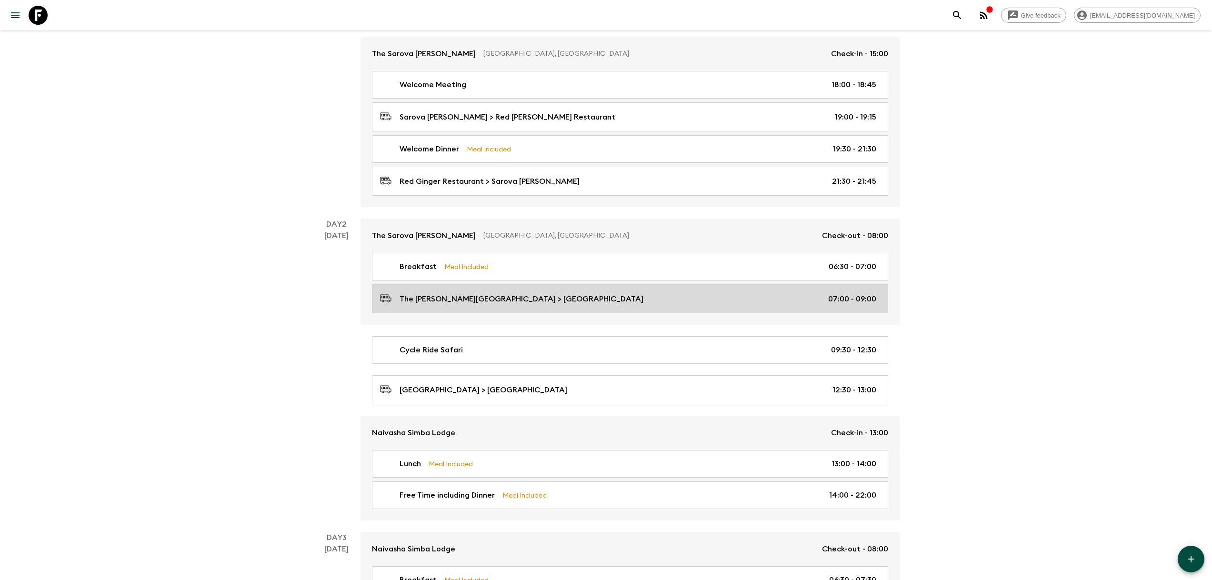
scroll to position [24, 0]
